Goal: Transaction & Acquisition: Purchase product/service

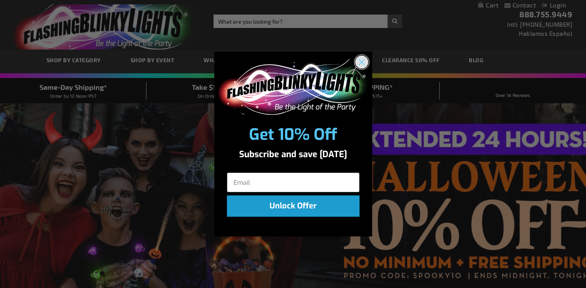
click at [361, 66] on circle "Close dialog" at bounding box center [361, 62] width 13 height 13
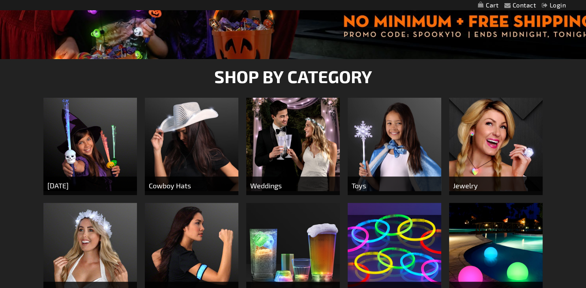
scroll to position [250, 0]
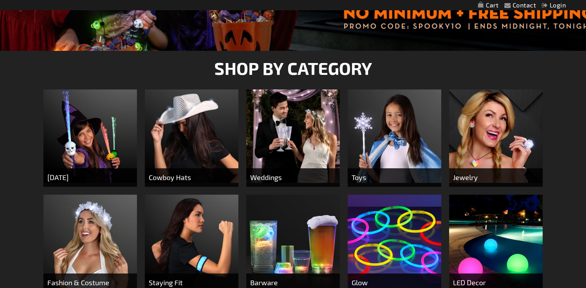
click at [489, 139] on img at bounding box center [496, 137] width 94 height 94
click at [476, 156] on img at bounding box center [496, 137] width 94 height 94
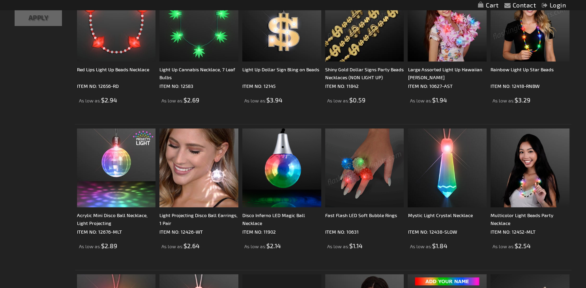
scroll to position [418, 0]
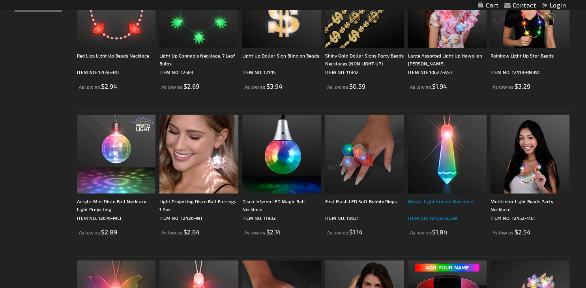
click at [440, 219] on p "ITEM NO: 12438-SLOW" at bounding box center [447, 218] width 79 height 8
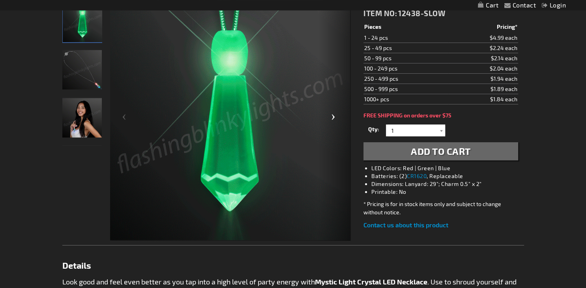
scroll to position [125, 0]
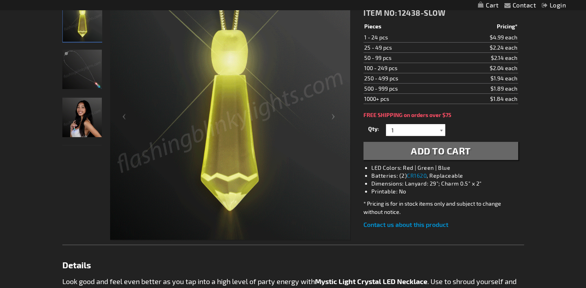
click at [444, 131] on div at bounding box center [441, 130] width 8 height 12
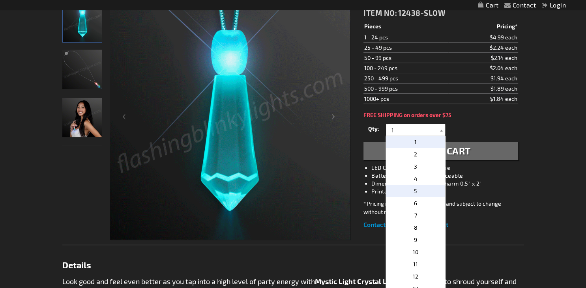
click at [426, 187] on p "5" at bounding box center [415, 191] width 59 height 12
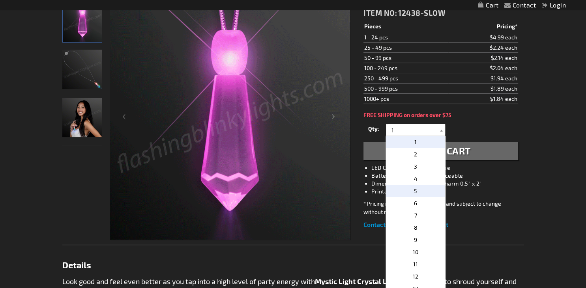
type input "5"
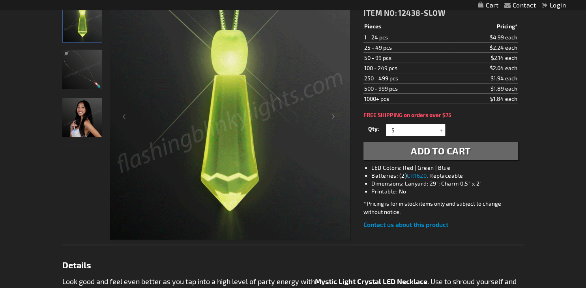
click at [449, 150] on span "Add to Cart" at bounding box center [441, 150] width 60 height 11
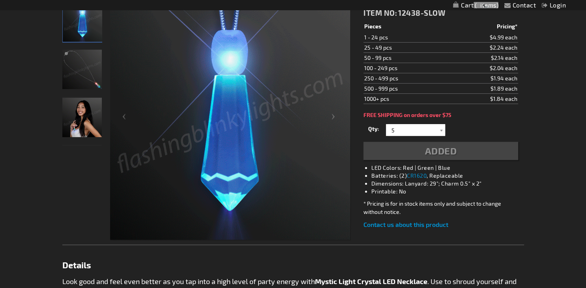
scroll to position [143, 0]
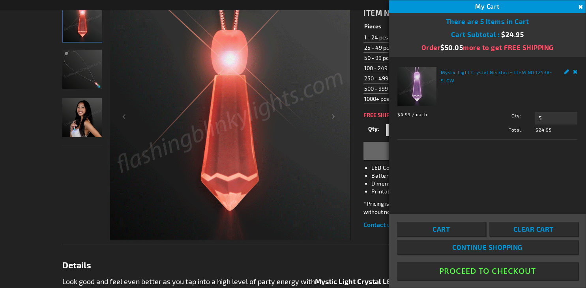
click at [473, 272] on button "Proceed To Checkout" at bounding box center [487, 271] width 181 height 18
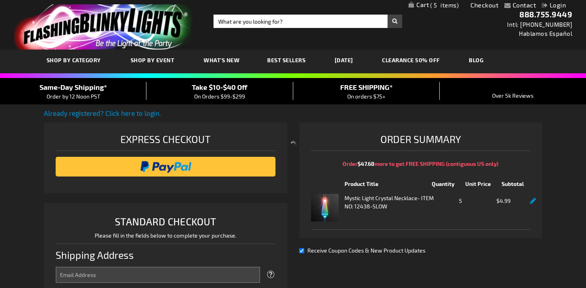
select select "US"
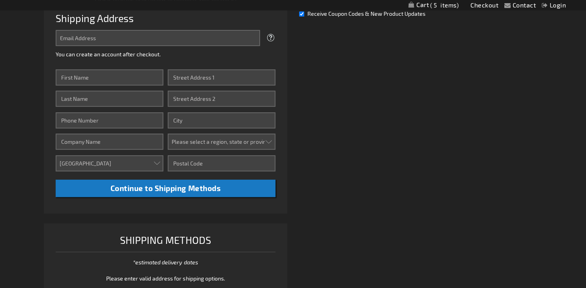
scroll to position [167, 0]
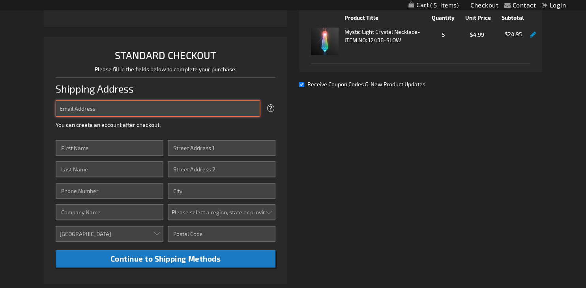
click at [102, 105] on input "Email Address" at bounding box center [158, 109] width 204 height 16
type input "chantelle.yeager@gmail.com"
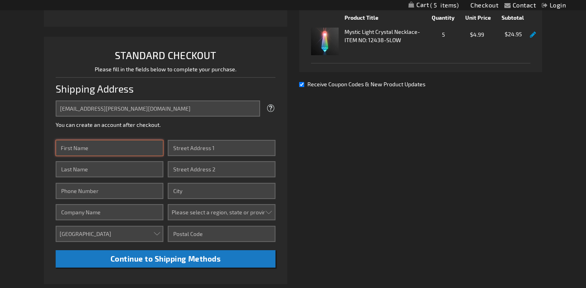
click at [99, 146] on input "First Name" at bounding box center [110, 148] width 108 height 16
type input "Chantelle"
type input "Yeager"
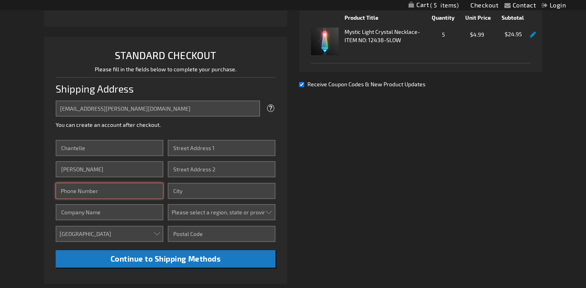
type input "9167535960"
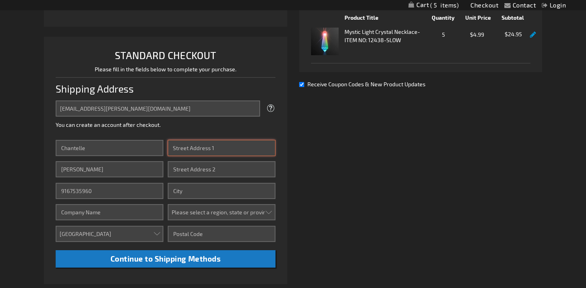
type input "12215 11th Dr SE"
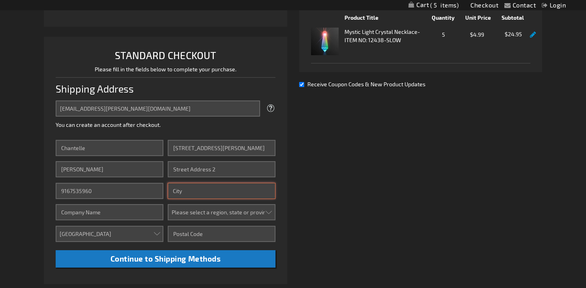
type input "Everett"
select select "62"
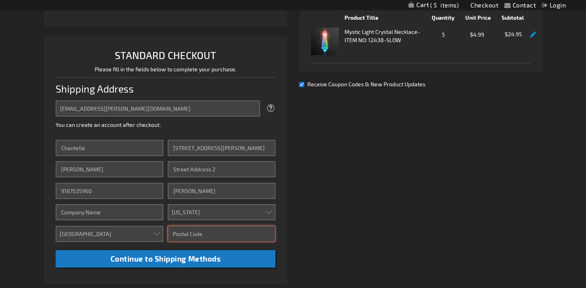
type input "98208"
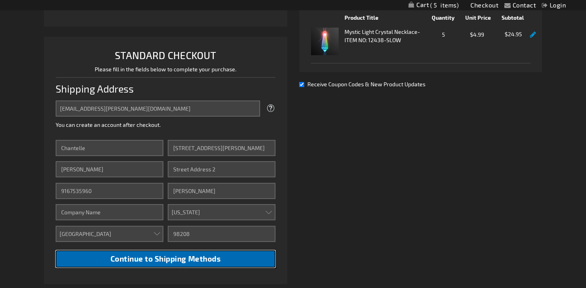
click at [177, 263] on span "Continue to Shipping Methods" at bounding box center [165, 259] width 110 height 9
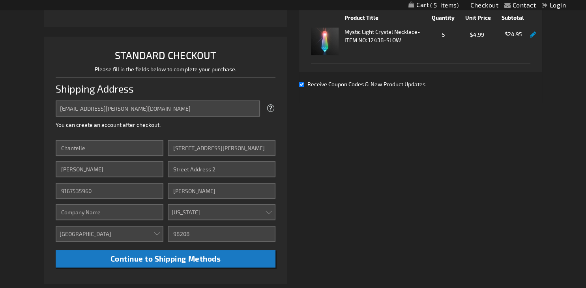
click at [303, 83] on input "Receive Coupon Codes & New Product Updates" at bounding box center [301, 84] width 5 height 5
checkbox input "false"
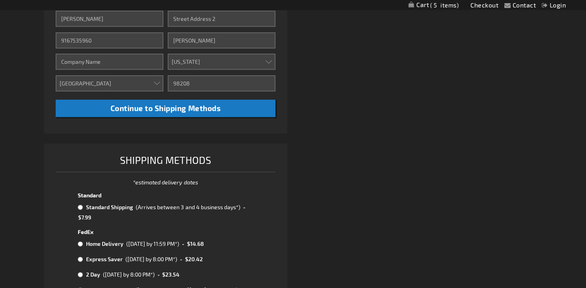
scroll to position [333, 0]
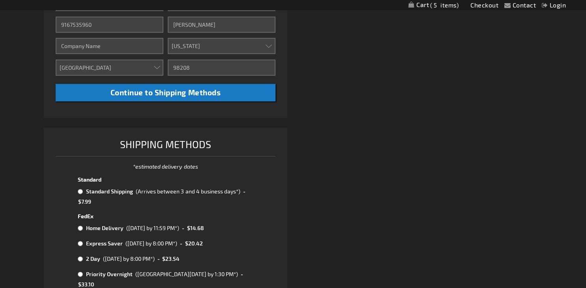
click at [81, 192] on input "radio" at bounding box center [80, 192] width 5 height 6
radio input "true"
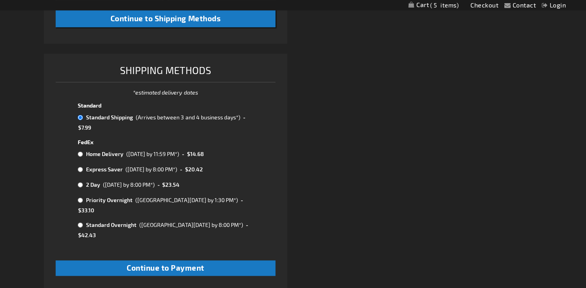
scroll to position [417, 0]
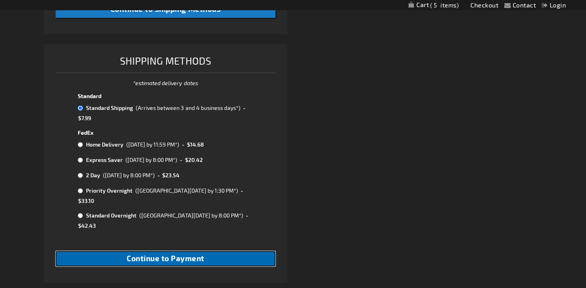
click at [183, 254] on span "Continue to Payment" at bounding box center [166, 258] width 78 height 9
checkbox input "true"
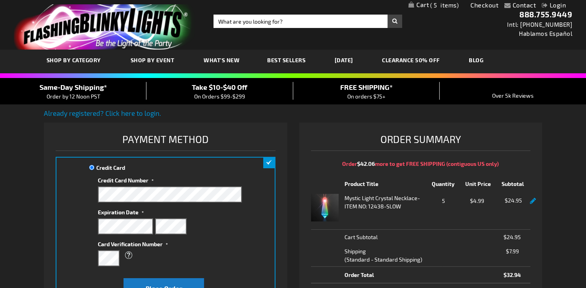
click at [242, 266] on div "Credit Card Credit Card Information" at bounding box center [165, 232] width 219 height 151
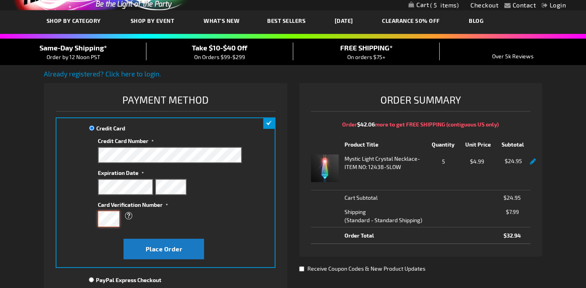
scroll to position [83, 0]
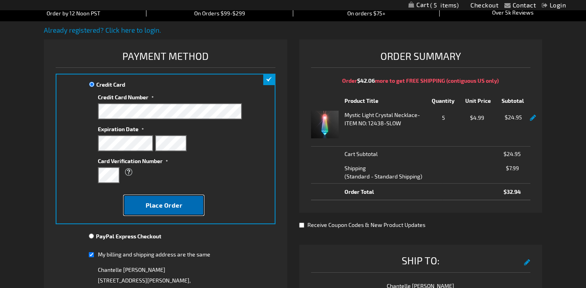
click at [171, 204] on span "Place Order" at bounding box center [164, 205] width 37 height 7
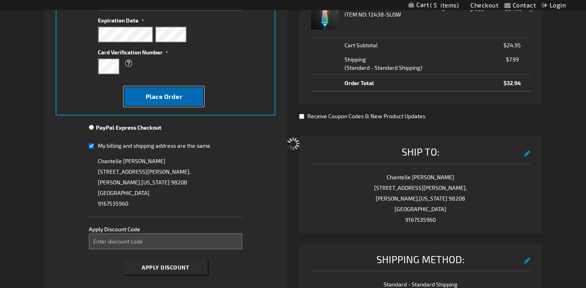
scroll to position [208, 0]
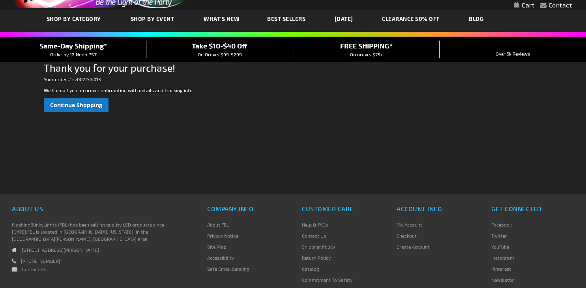
scroll to position [41, 0]
